Goal: Register for event/course

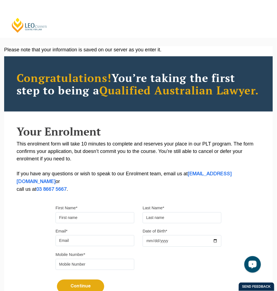
click at [51, 16] on header "Leo Cussen Centre for Law Search here Practical Legal Training Our Practical Le…" at bounding box center [138, 19] width 277 height 38
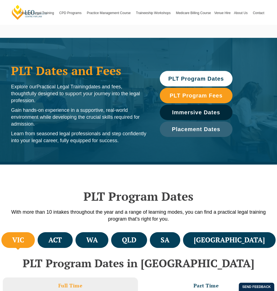
scroll to position [1293, 0]
